Goal: Information Seeking & Learning: Learn about a topic

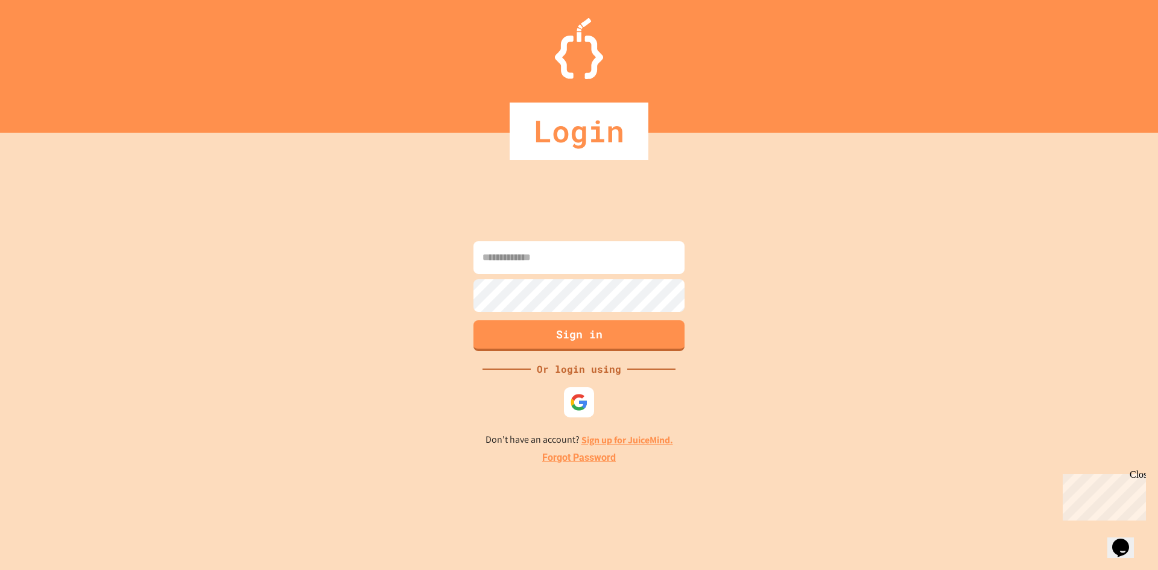
drag, startPoint x: 655, startPoint y: 232, endPoint x: 643, endPoint y: 250, distance: 21.7
click at [646, 248] on div "Sign in Or login using Don't have an account? Sign up for JuiceMind. Forgot Pas…" at bounding box center [579, 351] width 1158 height 437
click at [642, 251] on input at bounding box center [579, 257] width 211 height 33
paste input "**********"
type input "**********"
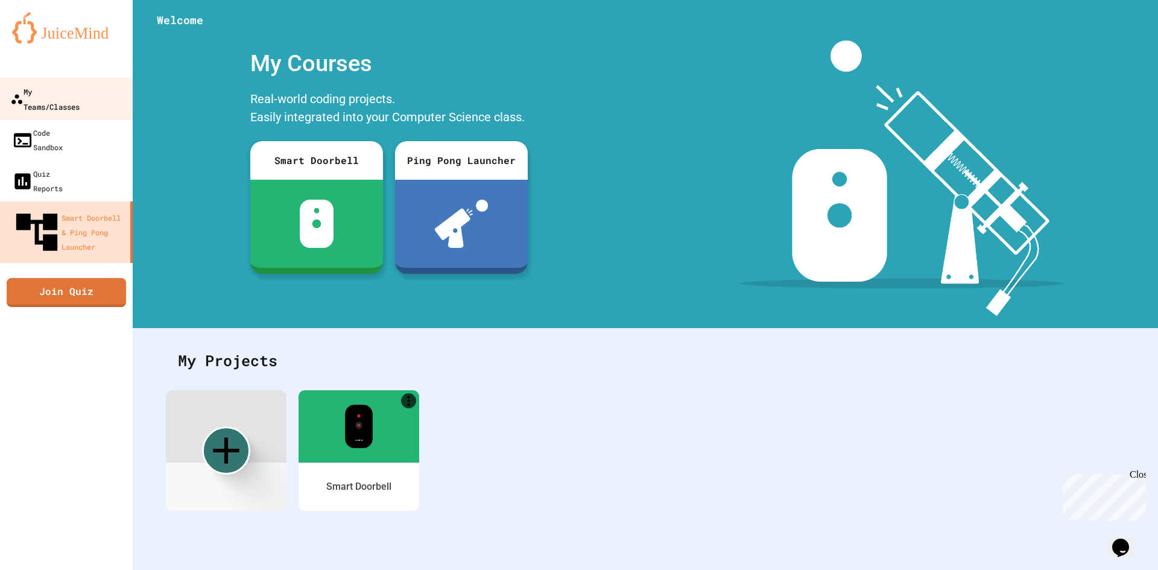
click at [45, 90] on div "My Teams/Classes" at bounding box center [44, 99] width 69 height 30
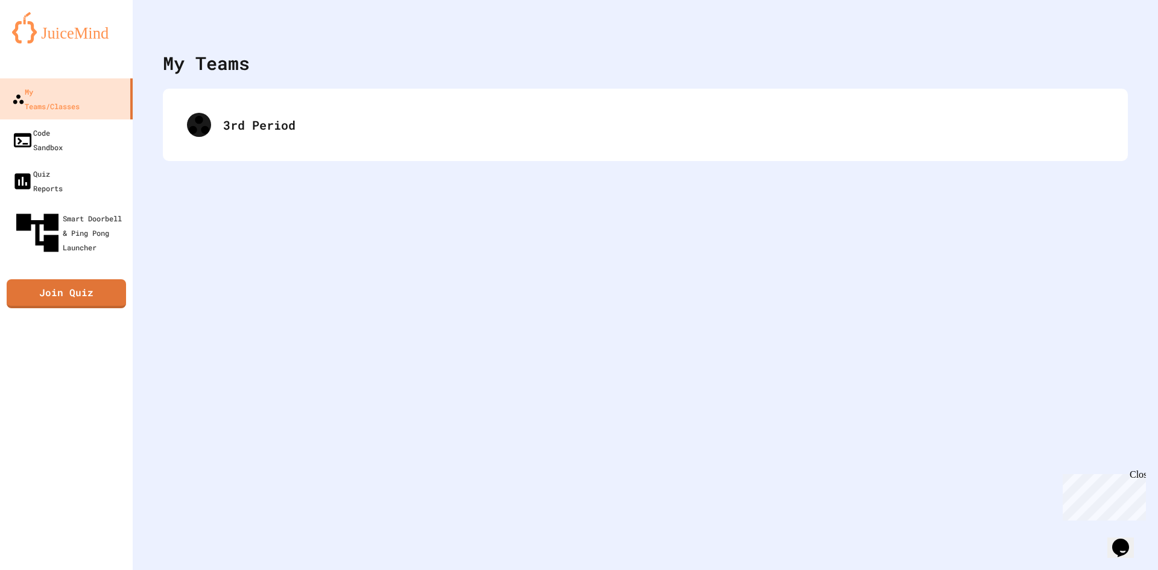
click at [321, 159] on div "3rd Period" at bounding box center [645, 125] width 965 height 72
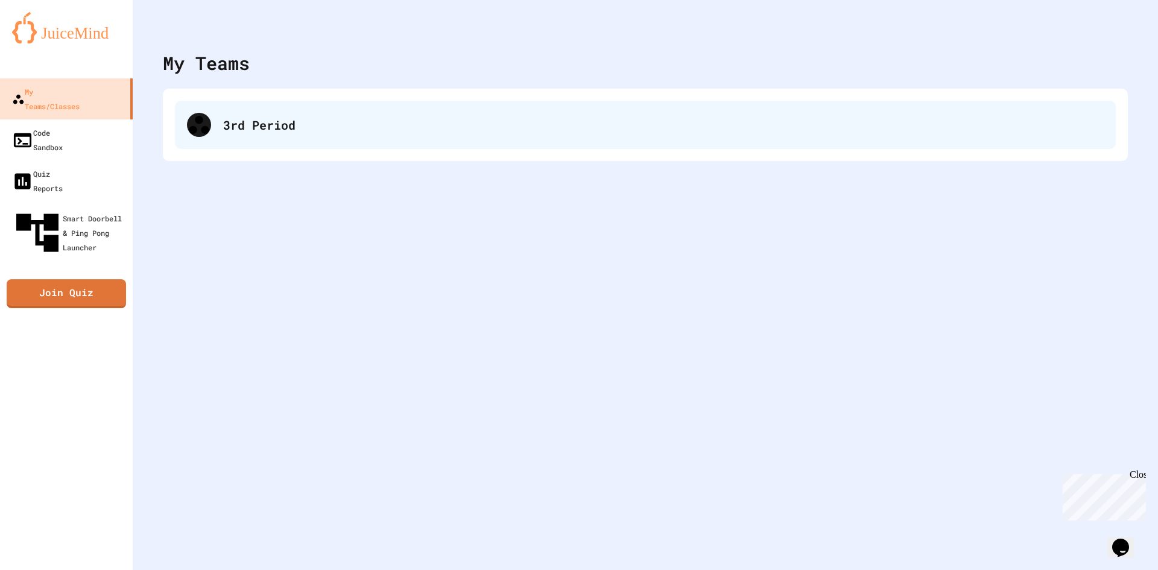
click at [328, 139] on div "3rd Period" at bounding box center [645, 125] width 941 height 48
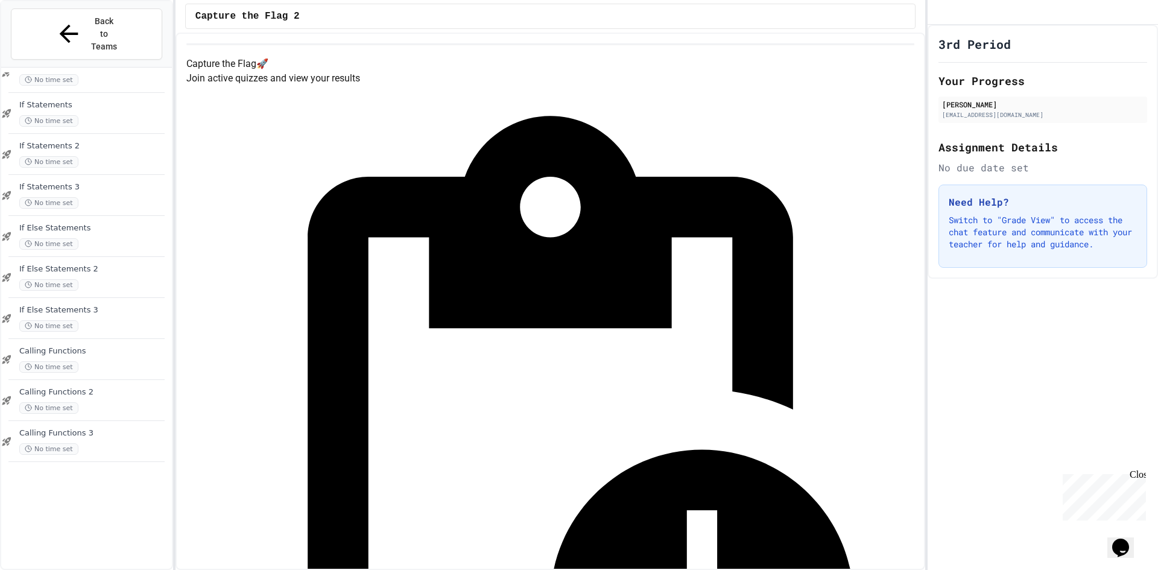
scroll to position [728, 0]
click at [96, 548] on span "Calling Variables" at bounding box center [94, 553] width 150 height 10
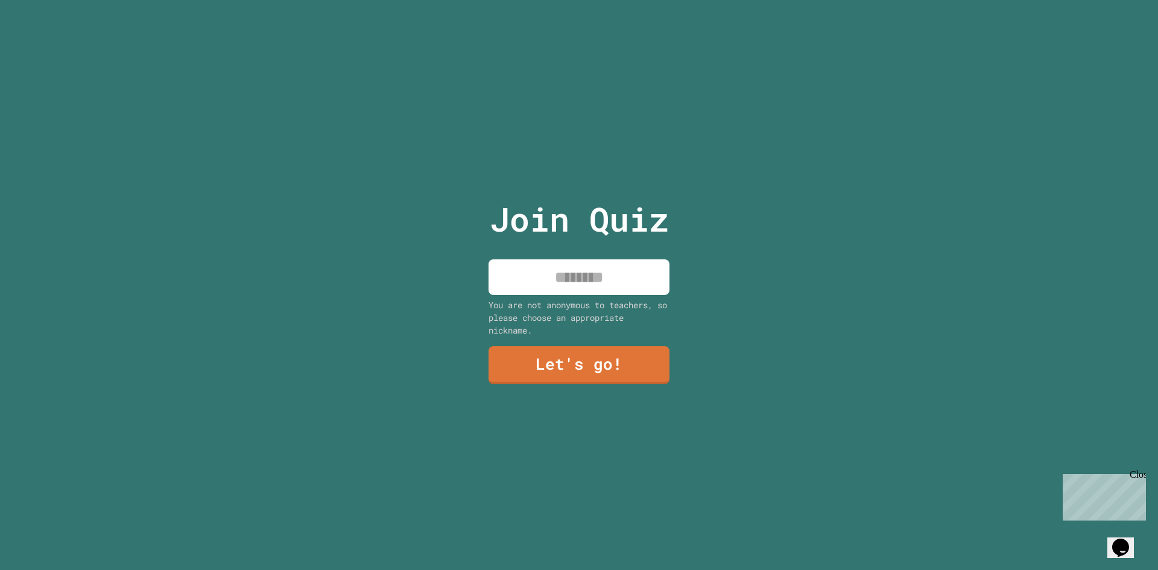
click at [594, 284] on input at bounding box center [579, 277] width 181 height 36
type input "*********"
click at [623, 371] on link "Let's go!" at bounding box center [579, 365] width 183 height 39
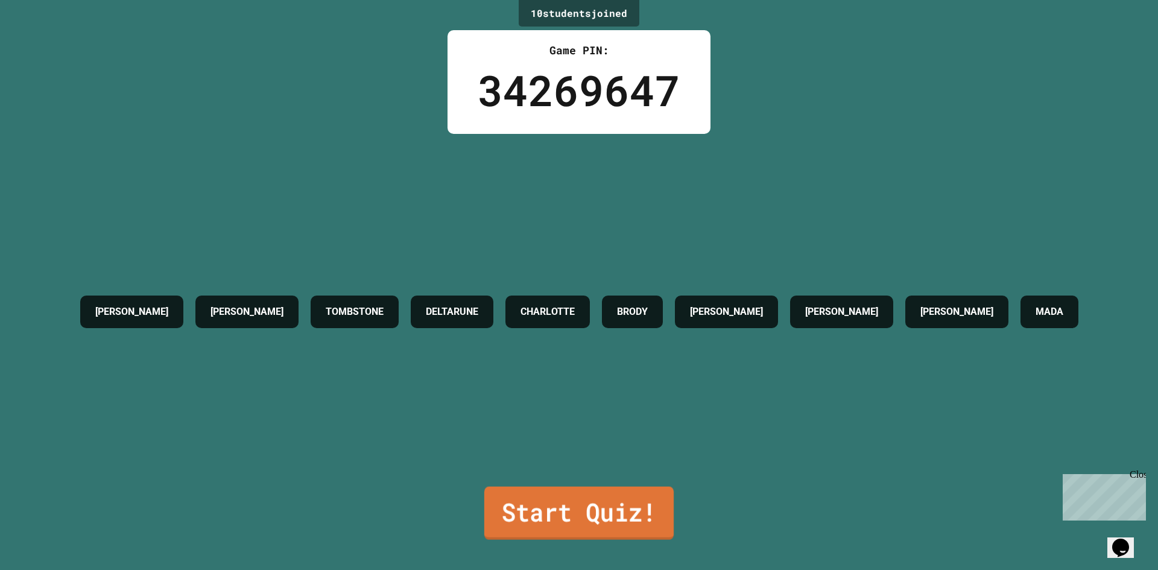
click at [633, 502] on link "Start Quiz!" at bounding box center [578, 513] width 189 height 53
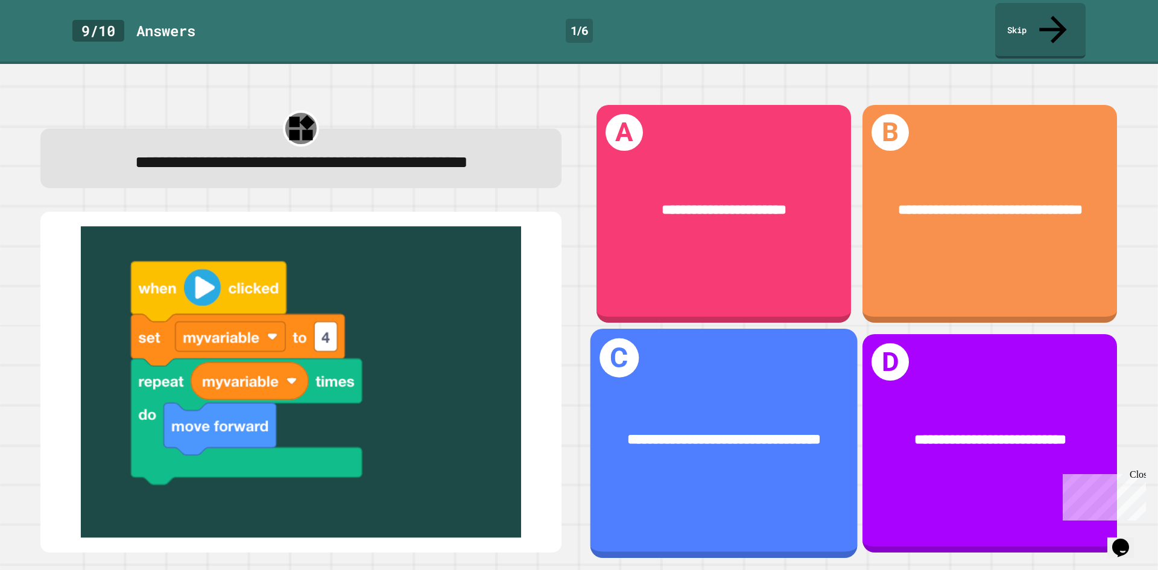
click at [752, 400] on div "**********" at bounding box center [724, 440] width 267 height 81
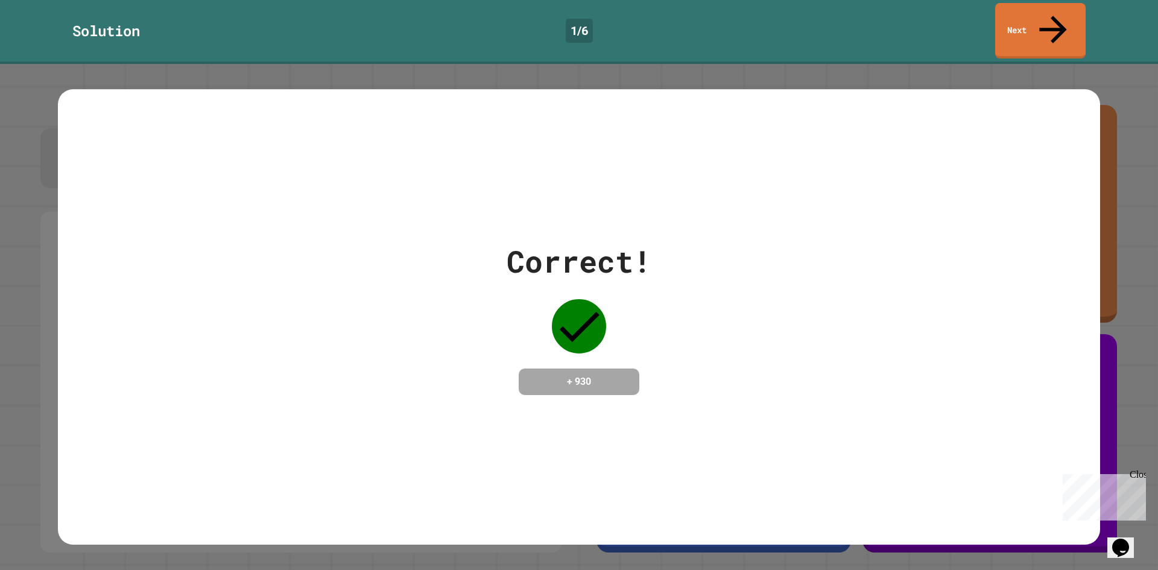
click at [1061, 31] on div "Solution 1 / 6 Next" at bounding box center [579, 32] width 1158 height 64
click at [1062, 25] on link "Next" at bounding box center [1041, 30] width 92 height 57
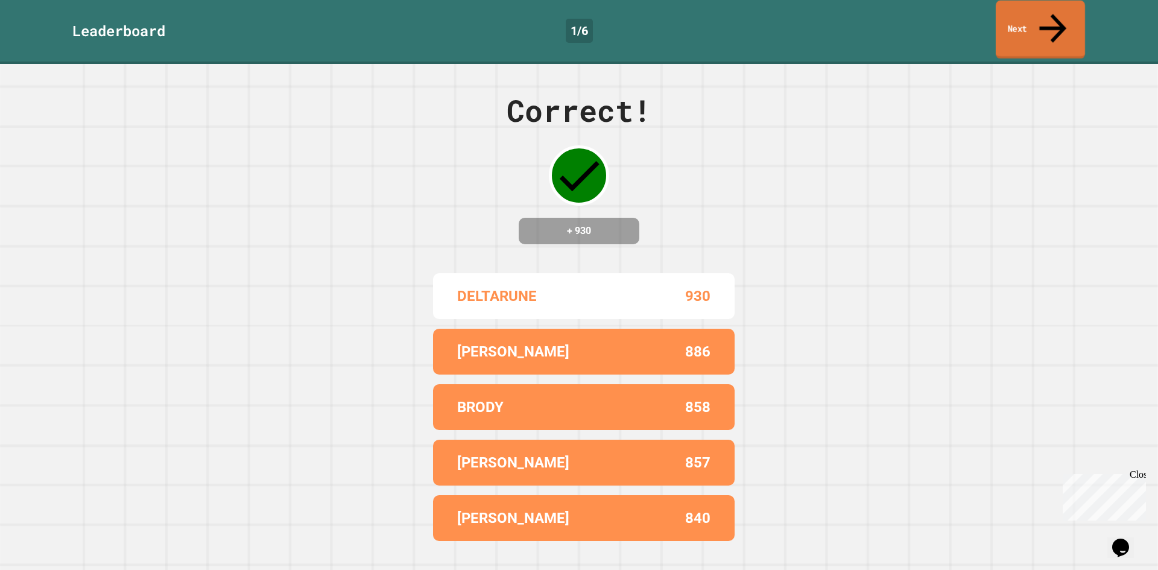
click at [1062, 8] on link "Next" at bounding box center [1040, 30] width 89 height 59
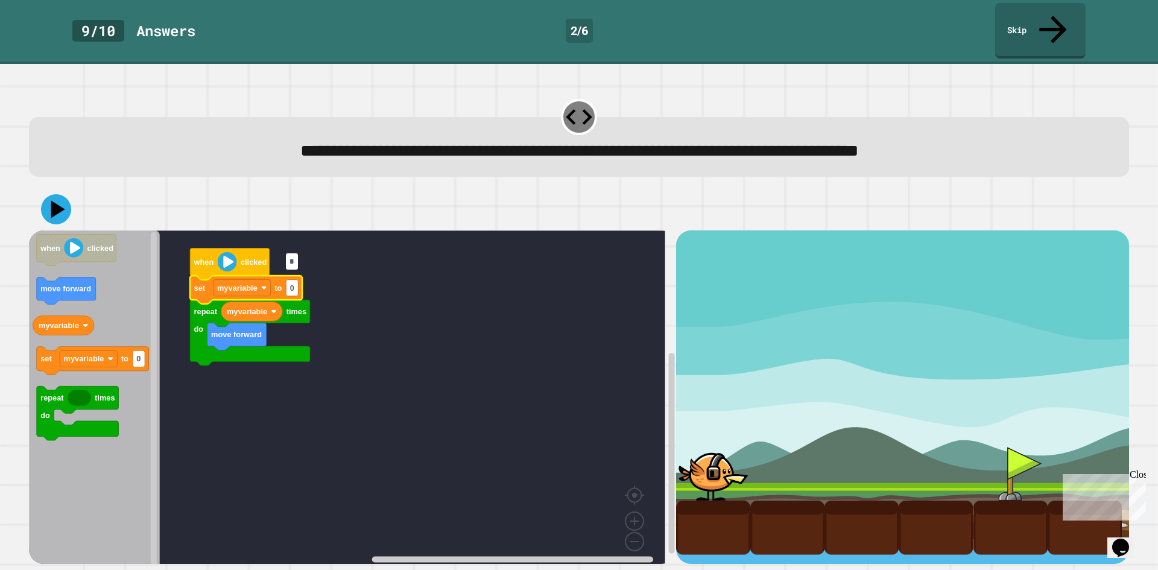
type input "*"
click at [491, 288] on rect "Blockly Workspace" at bounding box center [347, 401] width 636 height 342
click at [46, 194] on icon at bounding box center [56, 209] width 30 height 30
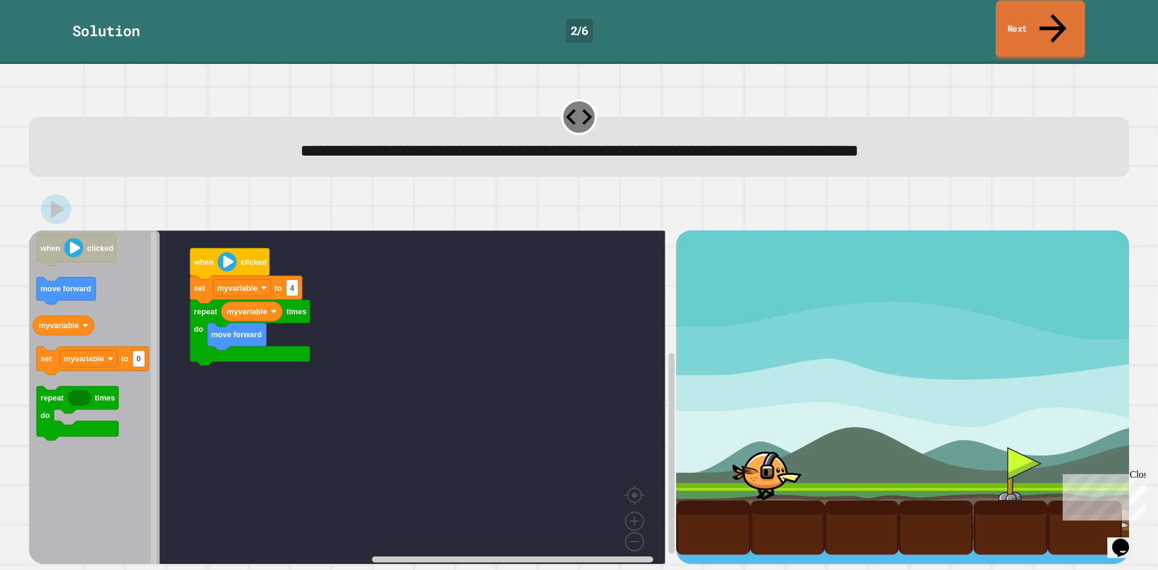
click at [1017, 16] on link "Next" at bounding box center [1040, 30] width 89 height 59
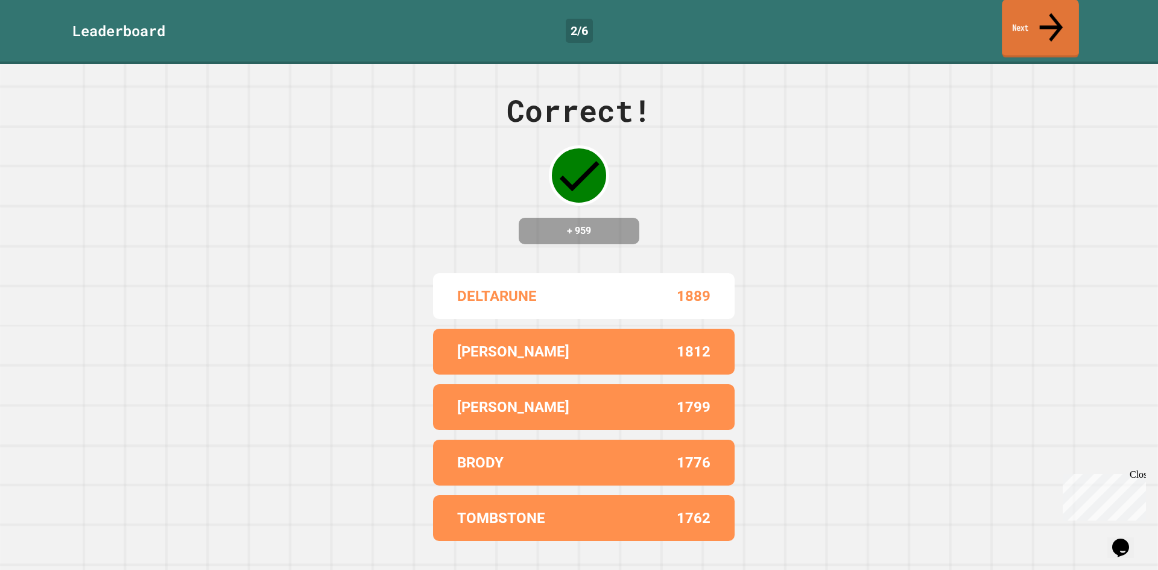
click at [1019, 18] on link "Next" at bounding box center [1040, 28] width 77 height 59
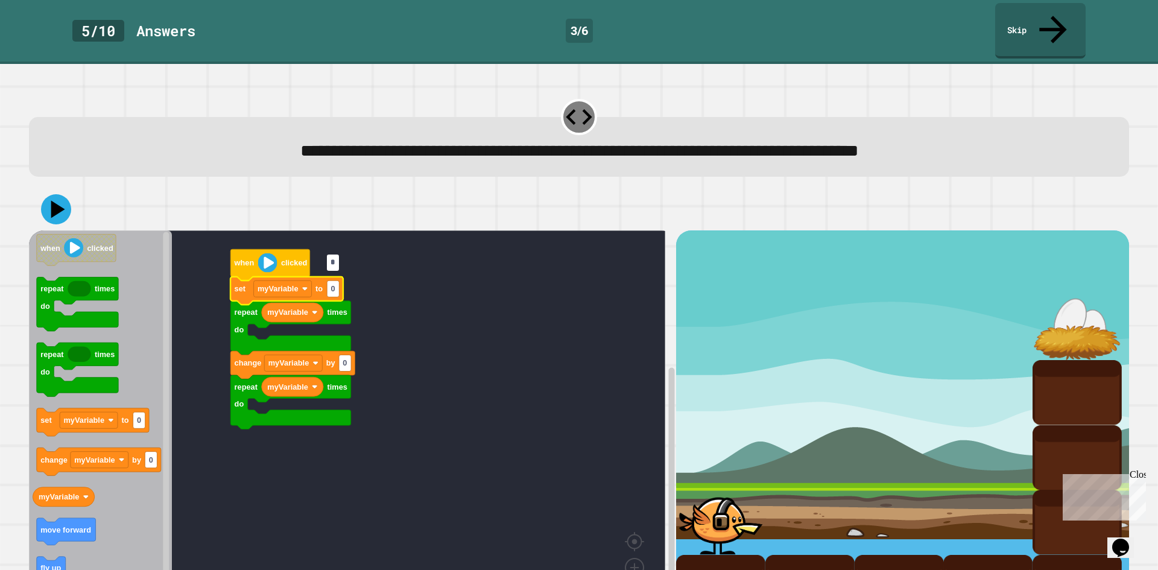
type input "*"
click at [413, 279] on rect "Blockly Workspace" at bounding box center [347, 424] width 636 height 388
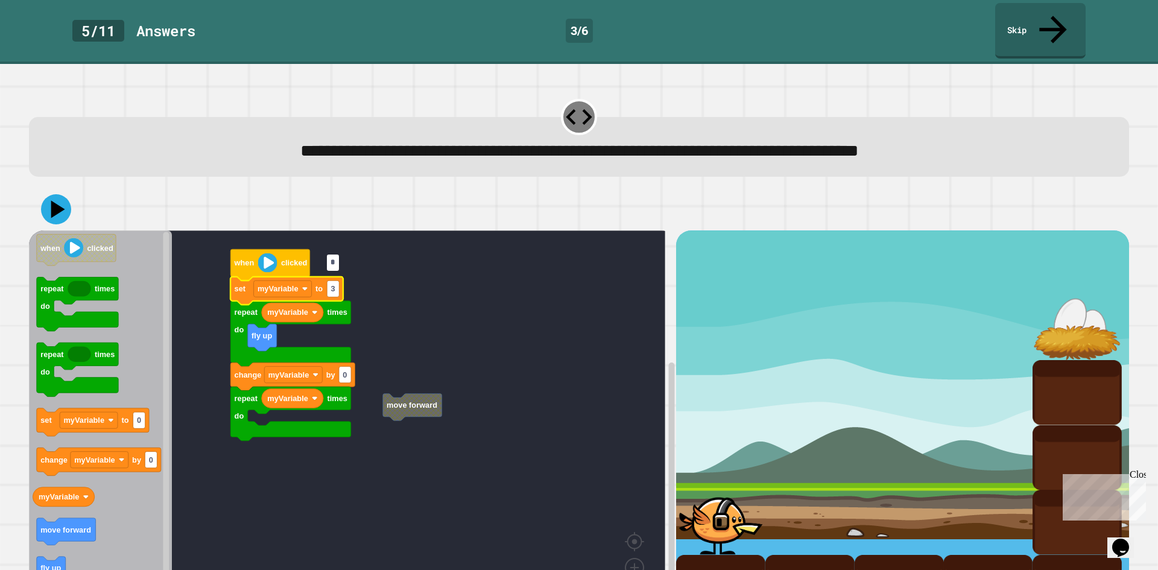
click at [413, 304] on rect "Blockly Workspace" at bounding box center [347, 424] width 636 height 388
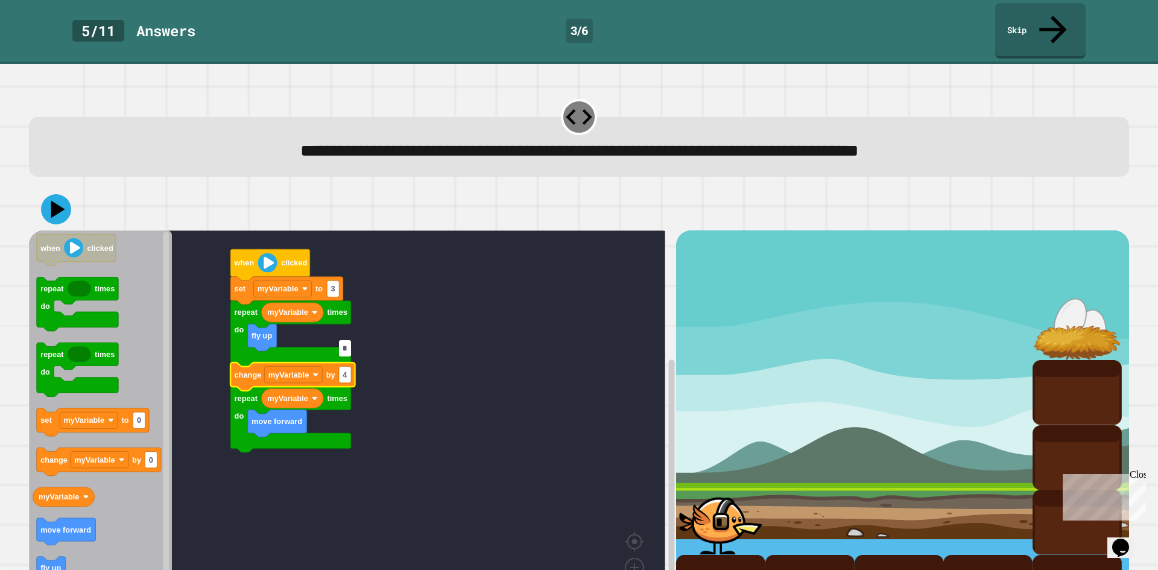
click at [426, 356] on rect "Blockly Workspace" at bounding box center [347, 424] width 636 height 388
click at [334, 370] on text "by" at bounding box center [331, 374] width 10 height 9
click at [343, 370] on text "4" at bounding box center [345, 374] width 5 height 9
type input "*"
click at [81, 188] on div at bounding box center [579, 209] width 1100 height 42
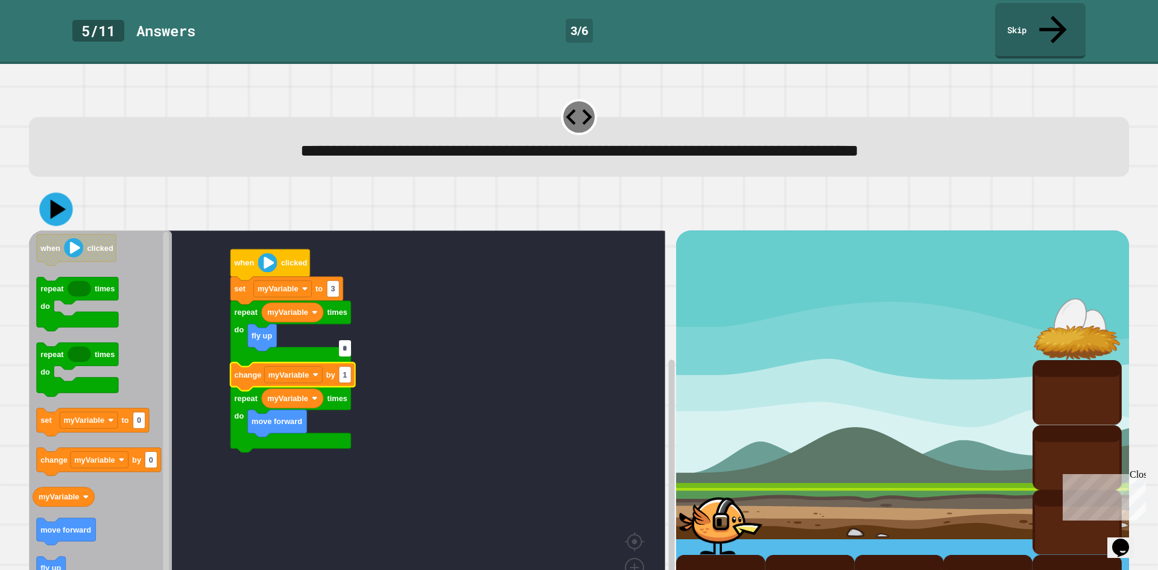
click at [60, 193] on icon at bounding box center [55, 209] width 33 height 33
click at [370, 230] on rect "Blockly Workspace" at bounding box center [347, 424] width 636 height 388
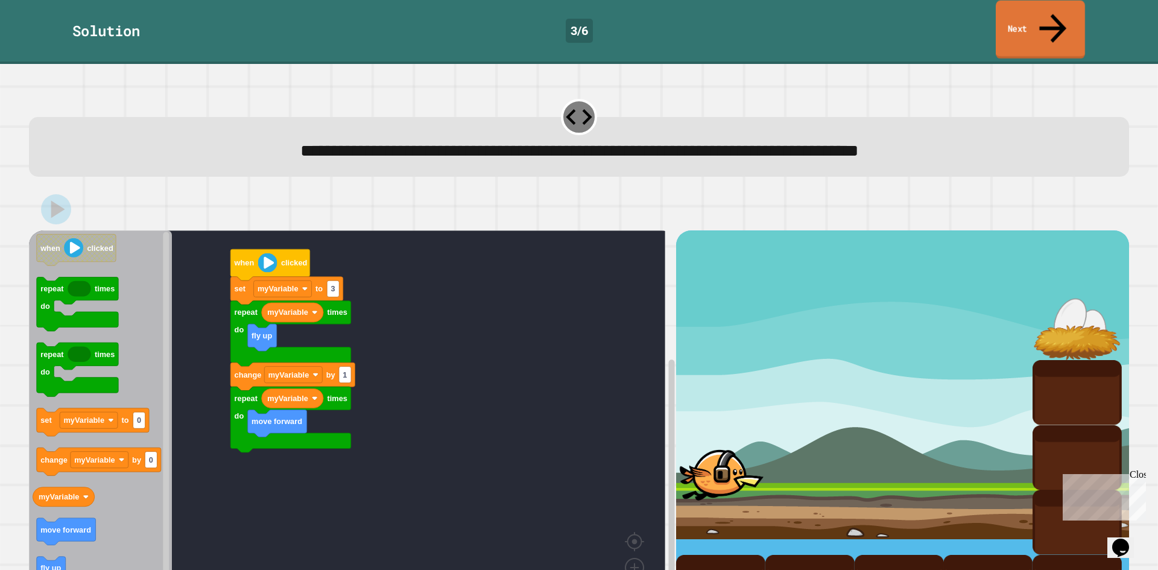
click at [1033, 12] on link "Next" at bounding box center [1040, 30] width 89 height 59
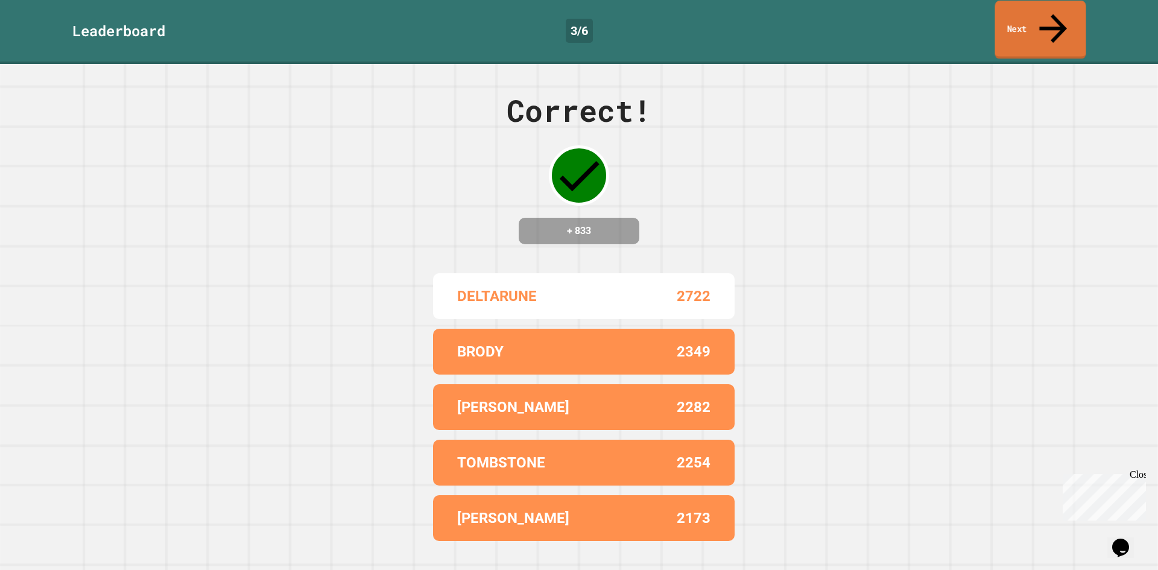
click at [1037, 19] on link "Next" at bounding box center [1040, 30] width 91 height 59
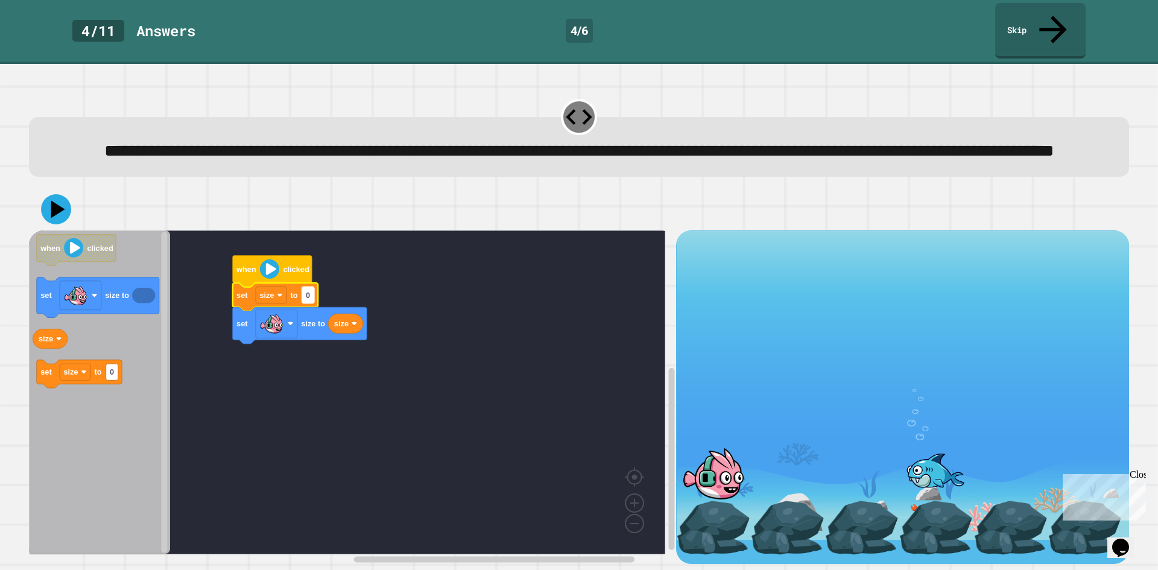
click at [307, 299] on text "0" at bounding box center [308, 295] width 4 height 9
type input "*****"
click at [60, 201] on icon at bounding box center [56, 210] width 36 height 36
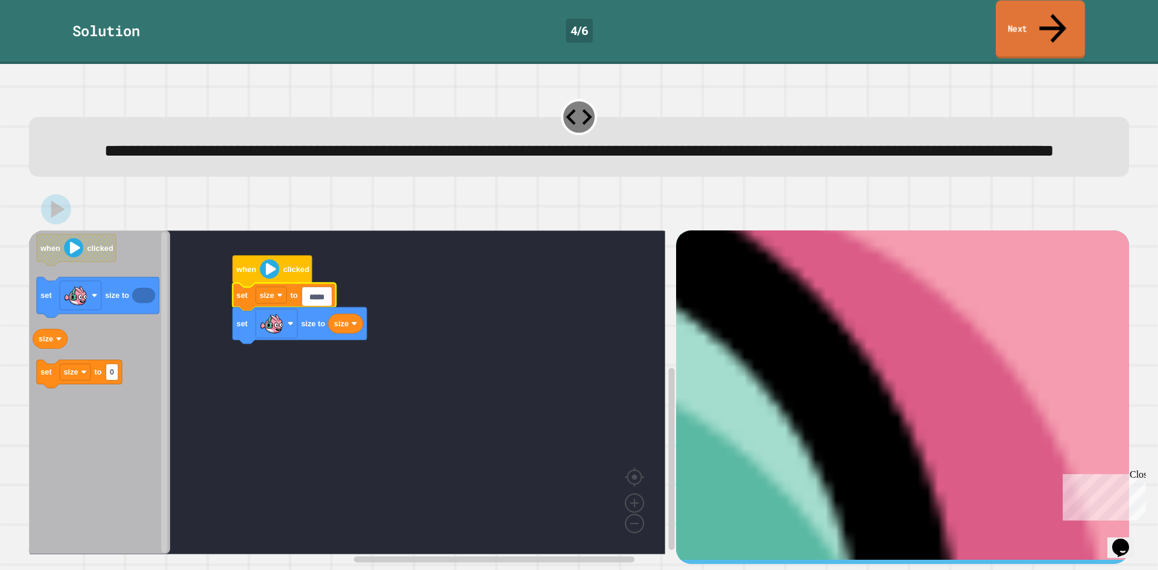
click at [1037, 19] on link "Next" at bounding box center [1040, 30] width 89 height 59
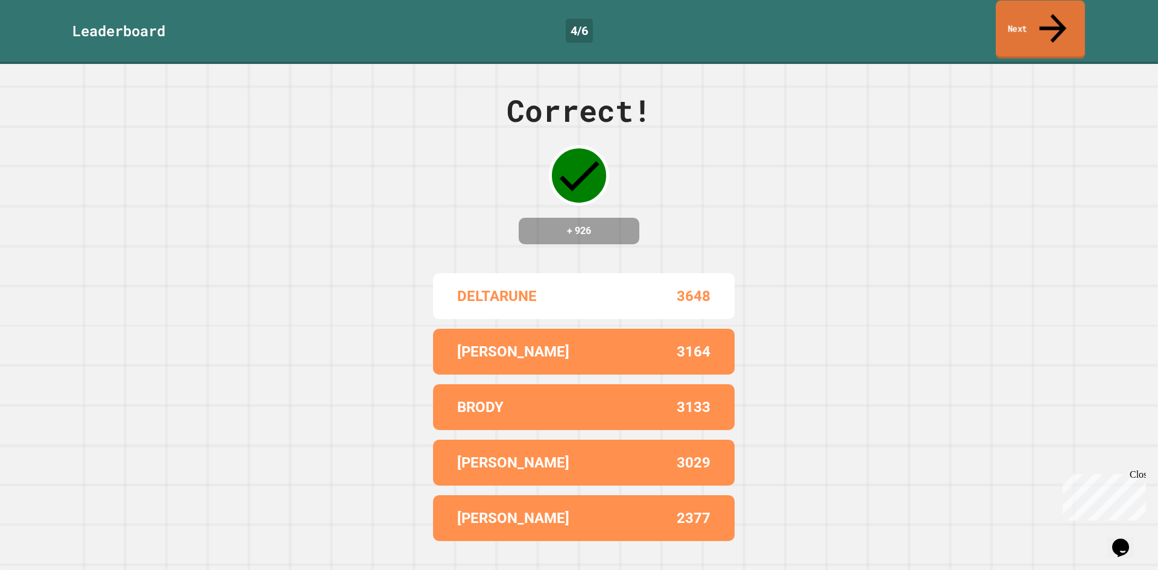
click at [1001, 24] on link "Next" at bounding box center [1040, 30] width 89 height 59
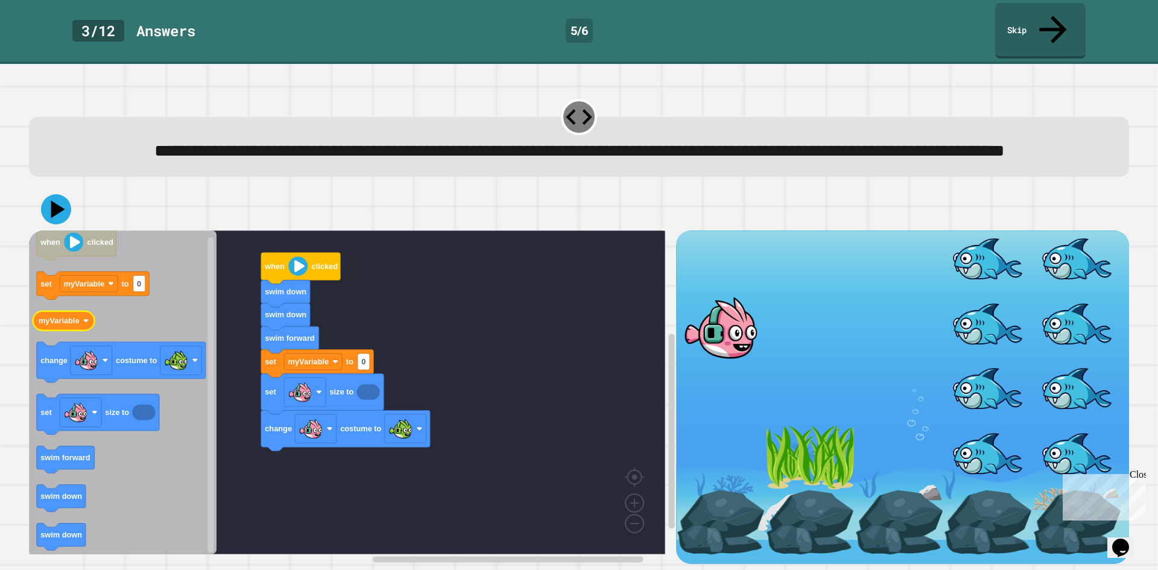
click at [66, 323] on text "myVariable" at bounding box center [59, 321] width 41 height 9
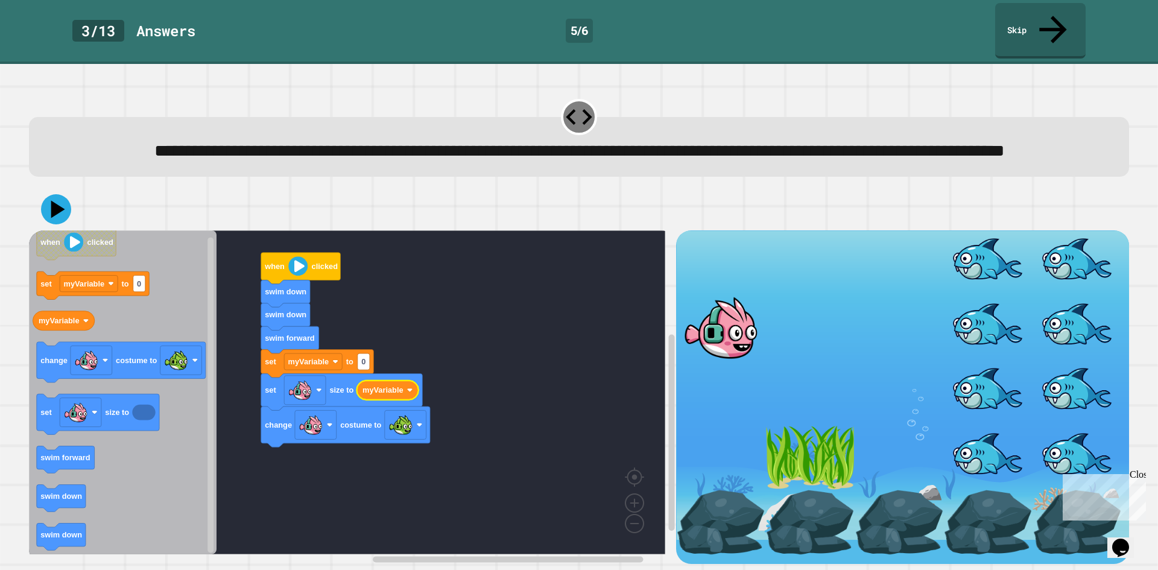
click at [59, 227] on div at bounding box center [579, 209] width 1100 height 42
click at [64, 220] on icon at bounding box center [56, 209] width 34 height 34
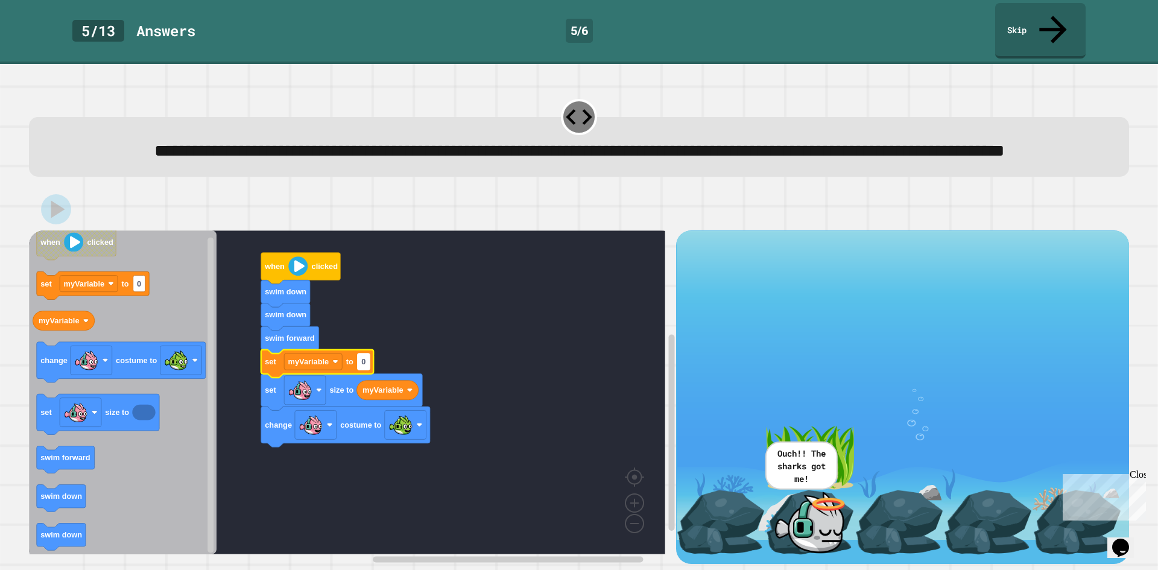
click at [366, 366] on text "0" at bounding box center [363, 361] width 4 height 9
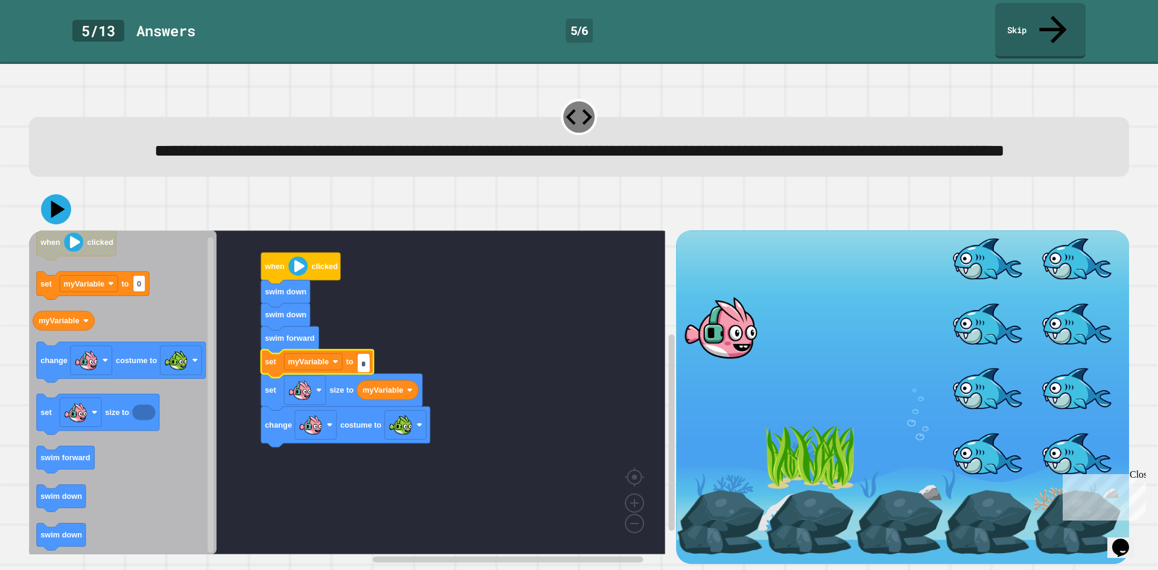
type input "*"
click at [68, 230] on div at bounding box center [579, 209] width 1100 height 42
click at [54, 222] on icon at bounding box center [55, 209] width 33 height 33
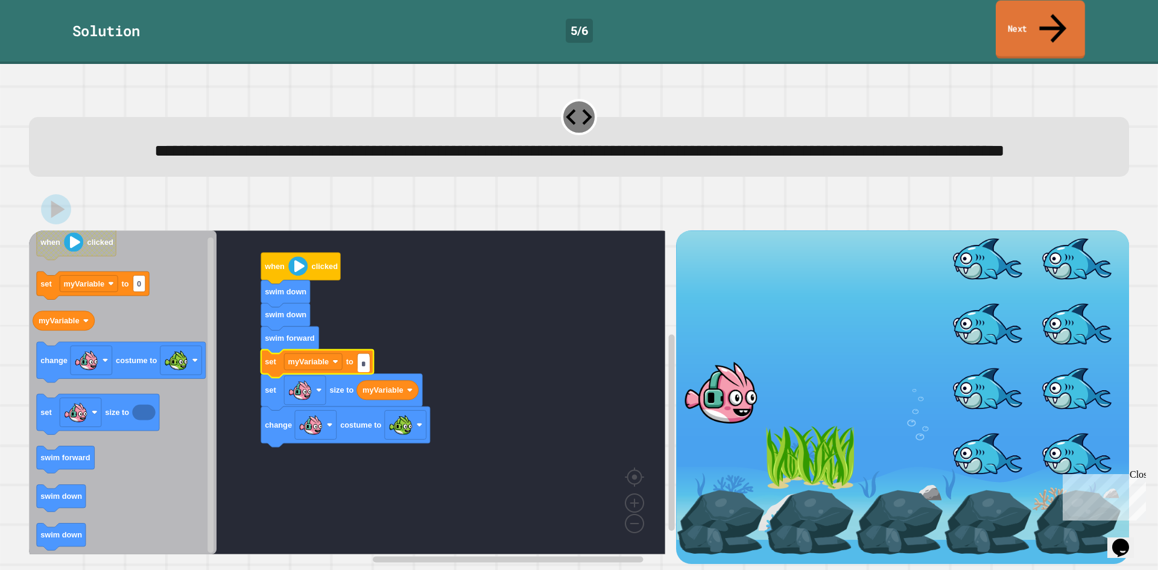
click at [1015, 22] on link "Next" at bounding box center [1040, 30] width 89 height 59
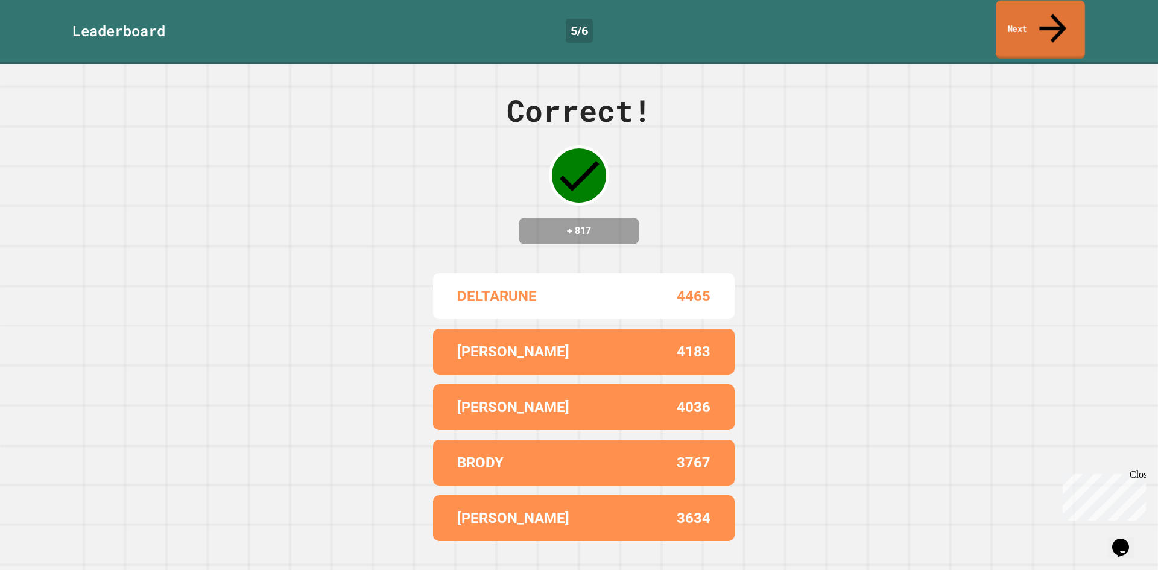
click at [1010, 27] on link "Next" at bounding box center [1040, 30] width 89 height 59
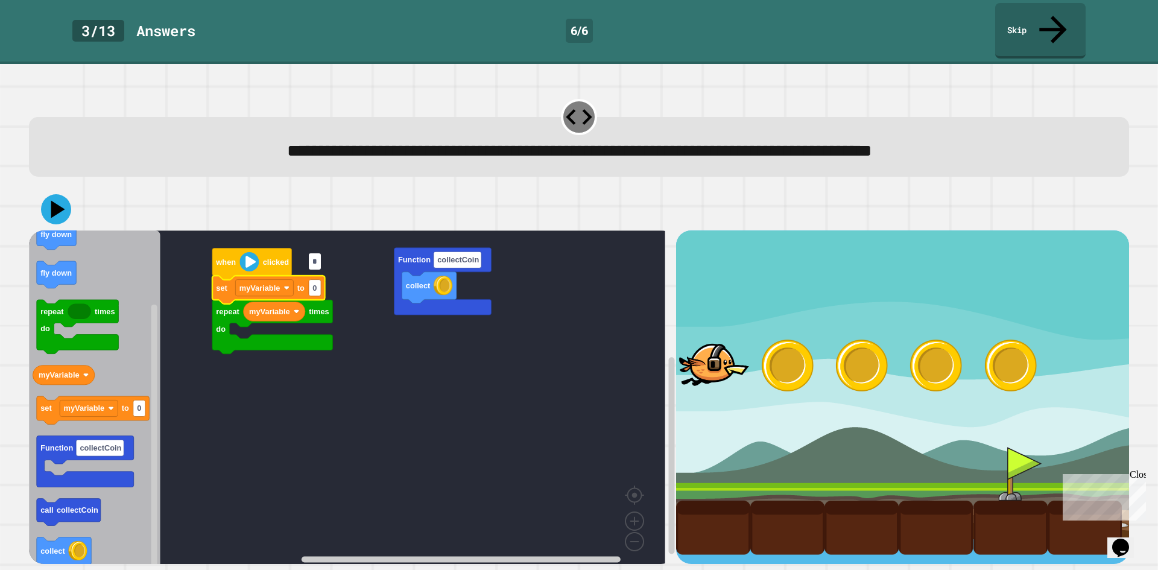
type input "*"
click at [414, 344] on rect "Blockly Workspace" at bounding box center [347, 401] width 636 height 342
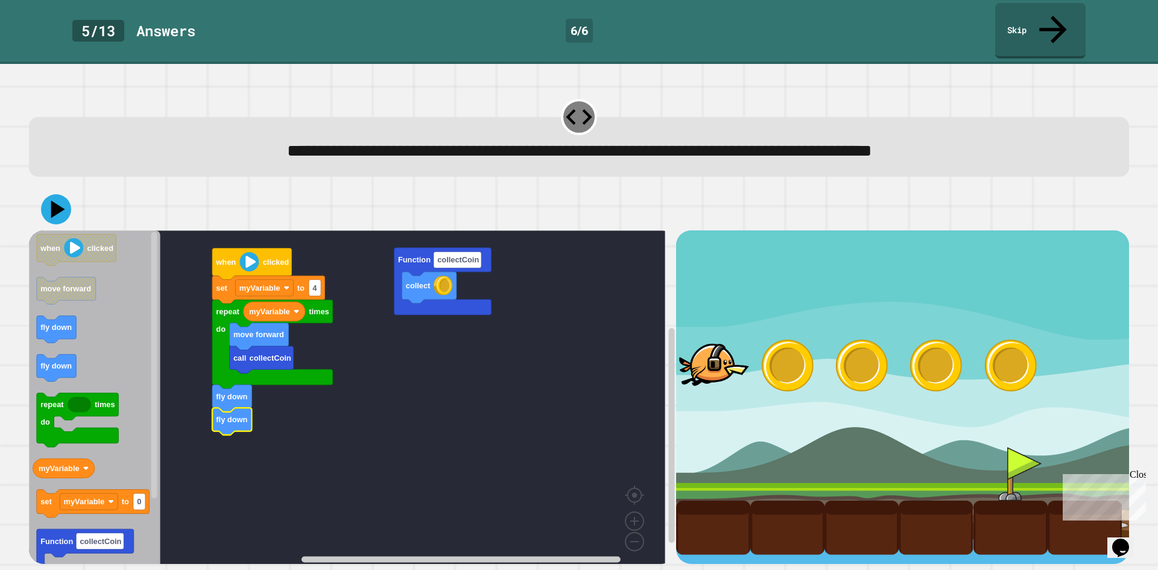
click at [60, 198] on div at bounding box center [579, 209] width 1100 height 42
click at [63, 194] on icon at bounding box center [56, 209] width 31 height 31
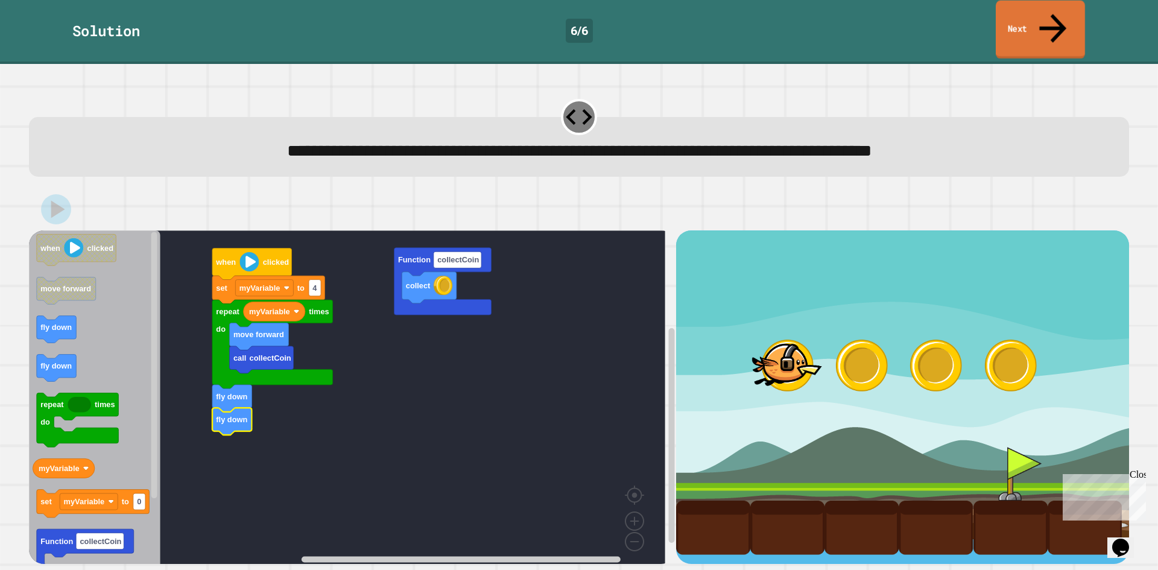
click at [1058, 26] on link "Next" at bounding box center [1040, 30] width 89 height 59
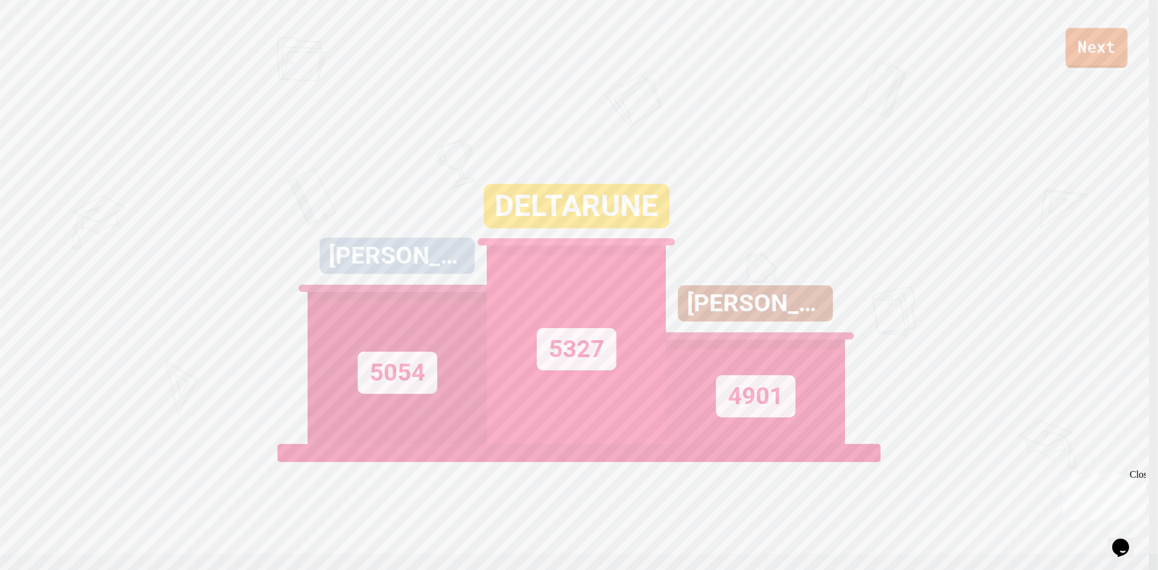
click at [1097, 55] on link "Next" at bounding box center [1097, 48] width 62 height 40
